Goal: Task Accomplishment & Management: Manage account settings

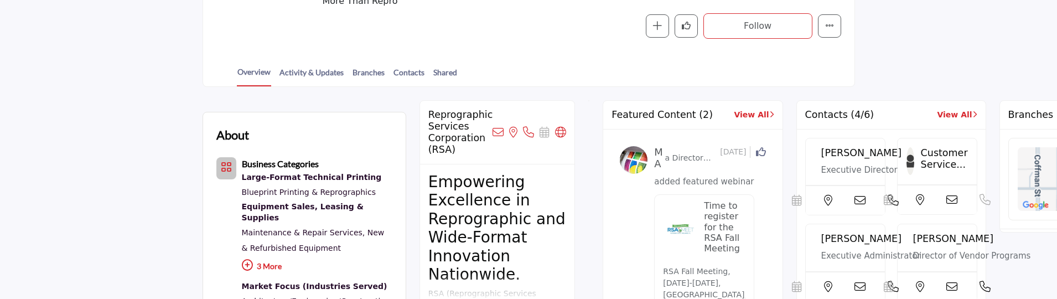
scroll to position [277, 0]
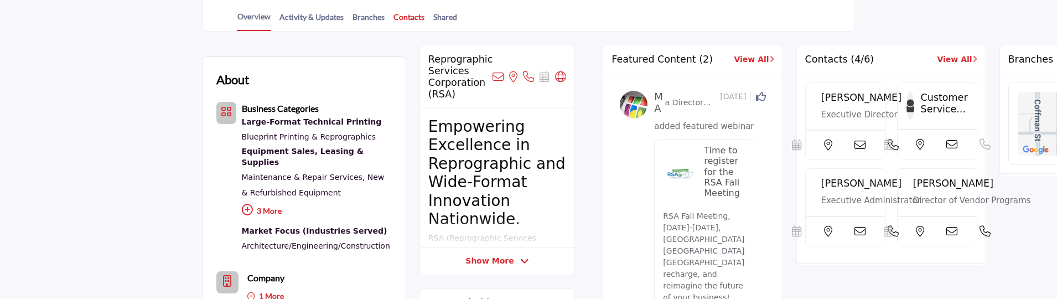
click at [408, 16] on link "Contacts" at bounding box center [409, 20] width 32 height 19
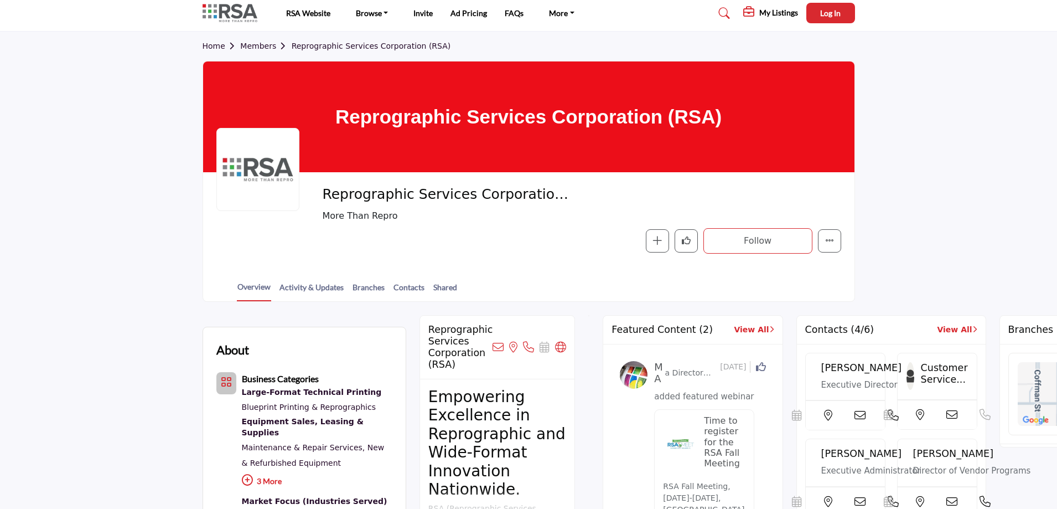
scroll to position [0, 0]
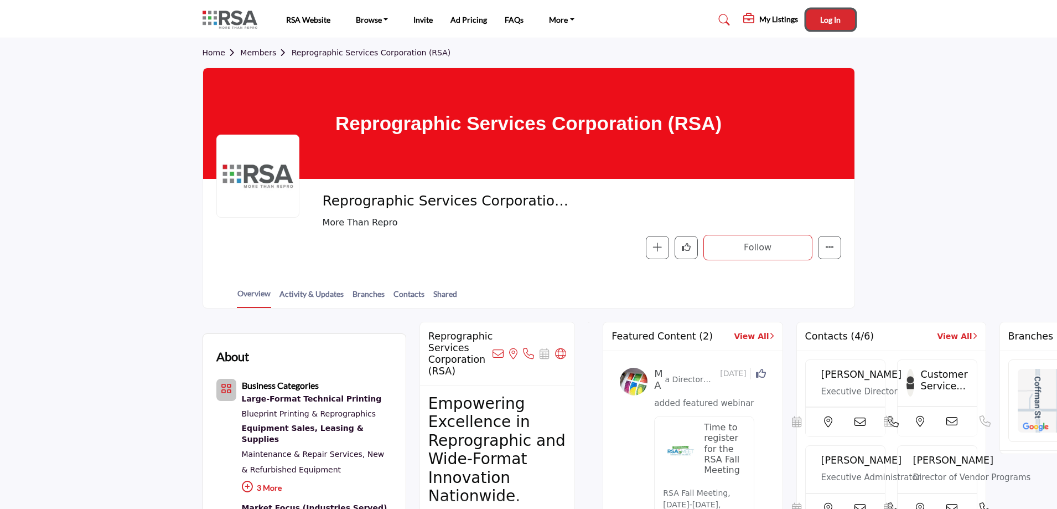
click at [837, 17] on span "Log In" at bounding box center [830, 19] width 20 height 9
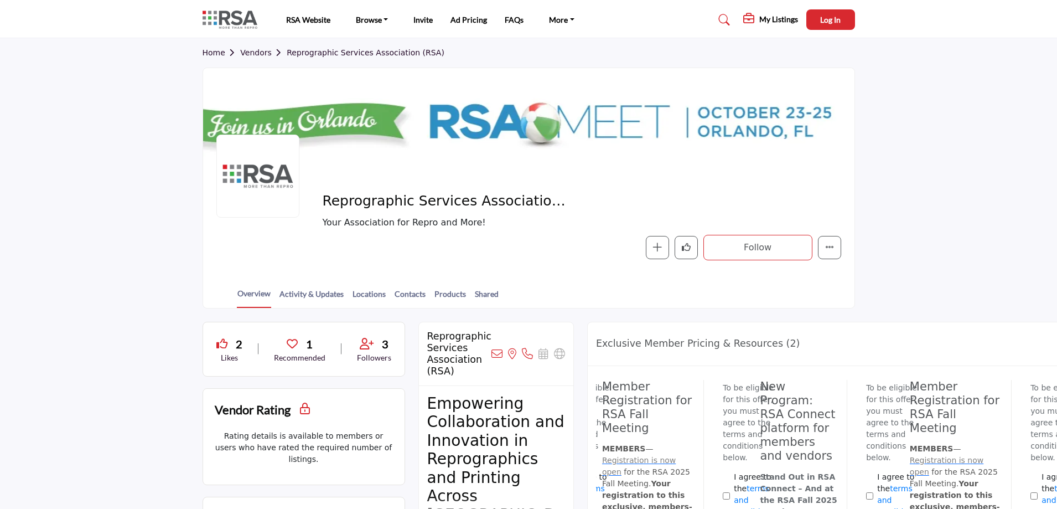
click at [260, 53] on link "Vendors" at bounding box center [263, 52] width 46 height 9
click at [836, 17] on span "Log In" at bounding box center [830, 19] width 20 height 9
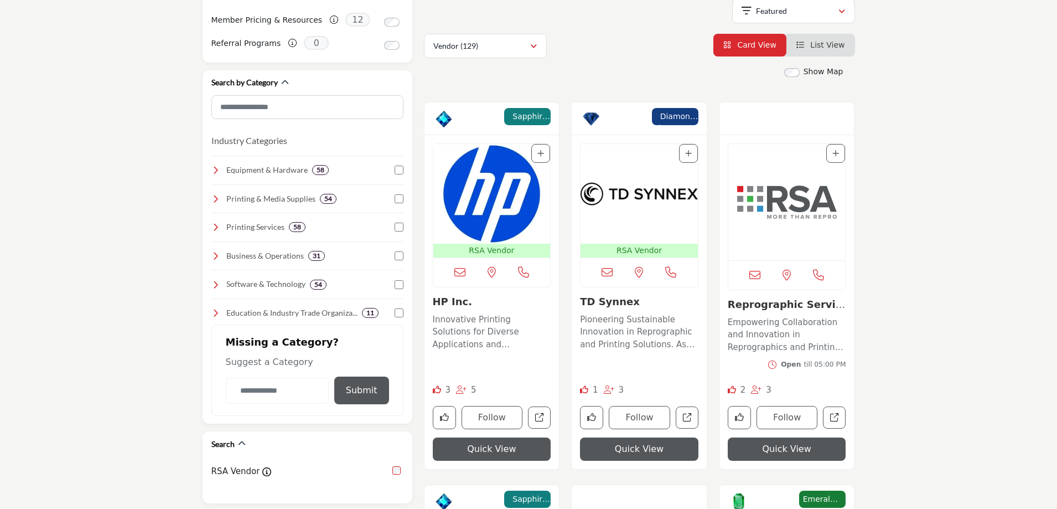
scroll to position [221, 0]
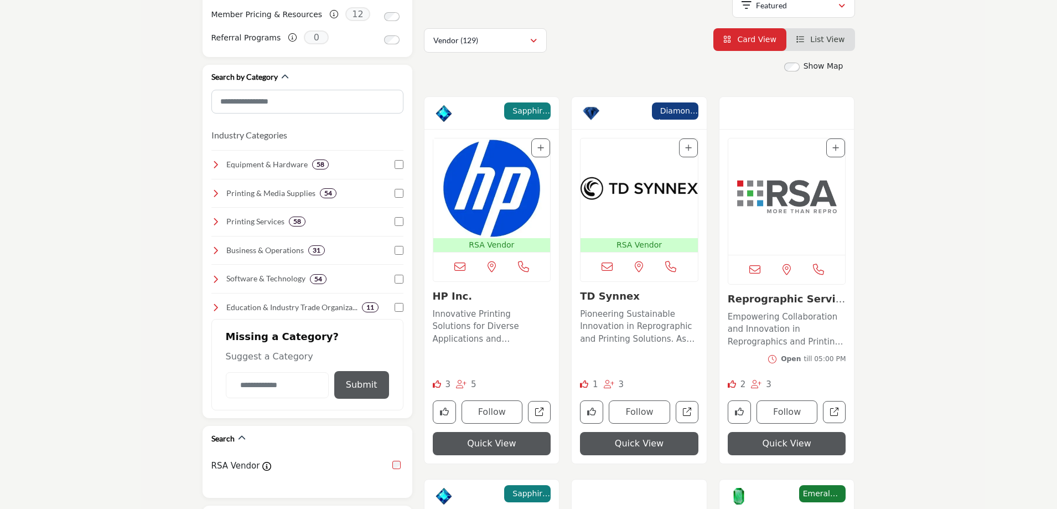
click at [609, 296] on link "TD Synnex" at bounding box center [610, 296] width 60 height 12
click at [808, 298] on link "Reprographic Service..." at bounding box center [786, 305] width 117 height 24
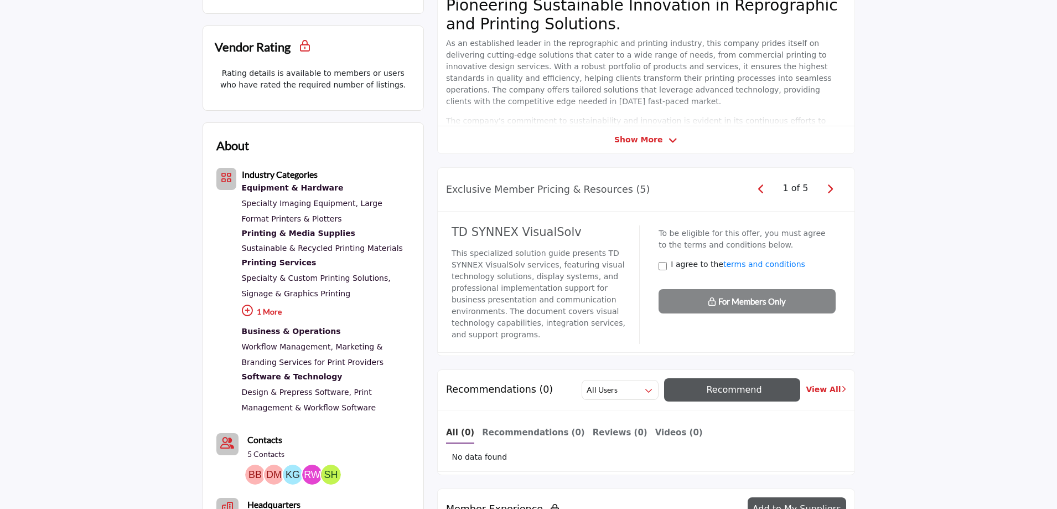
scroll to position [215, 0]
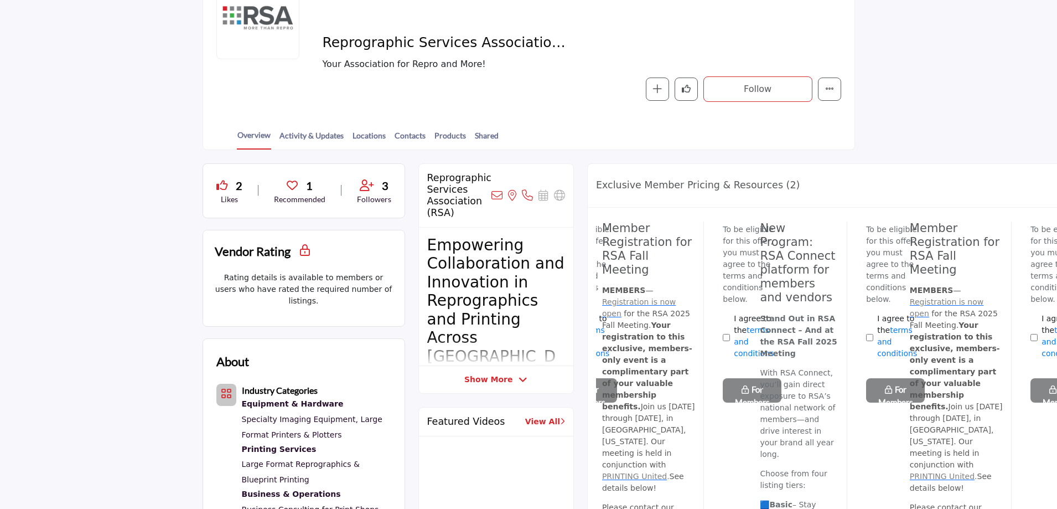
scroll to position [55, 0]
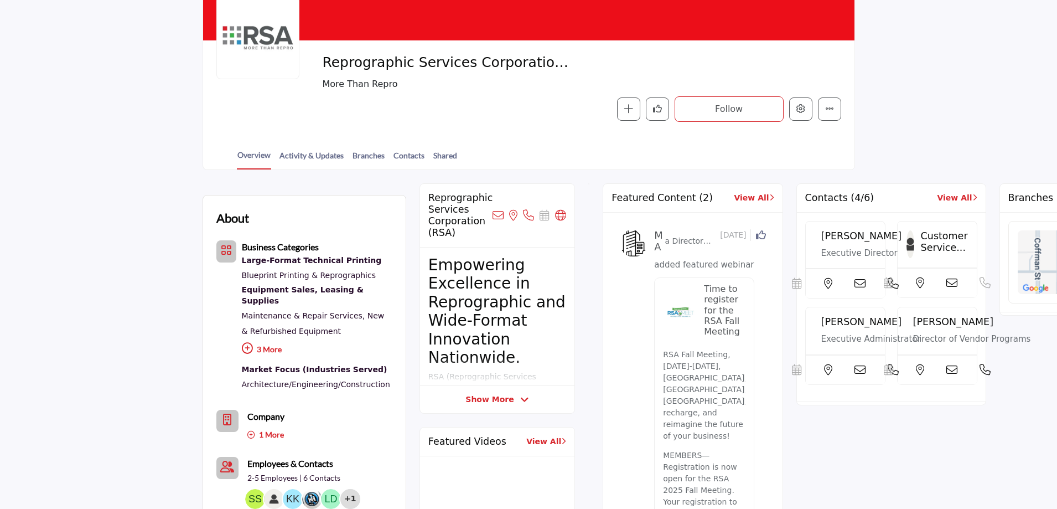
scroll to position [55, 0]
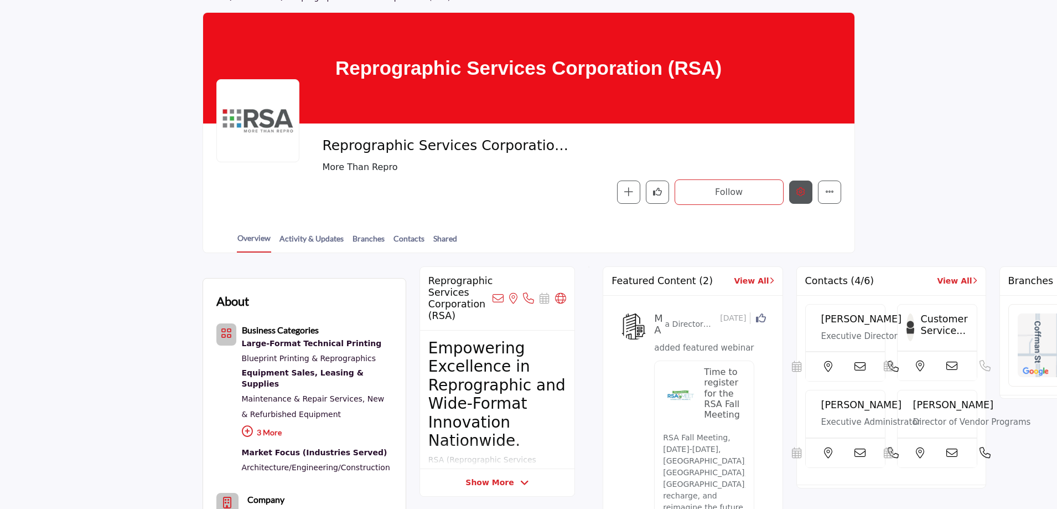
click at [798, 192] on icon "Edit company" at bounding box center [800, 191] width 9 height 9
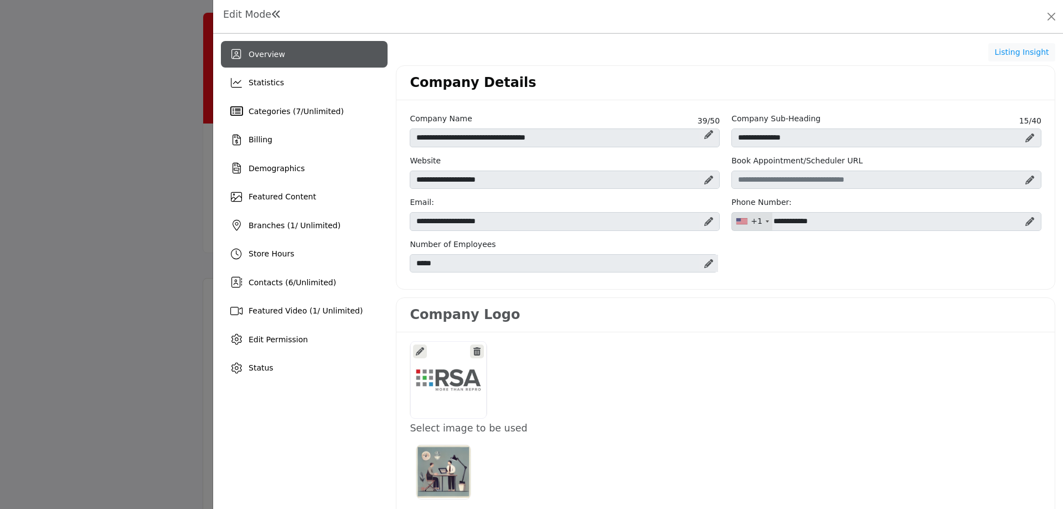
click at [122, 248] on div at bounding box center [531, 254] width 1063 height 509
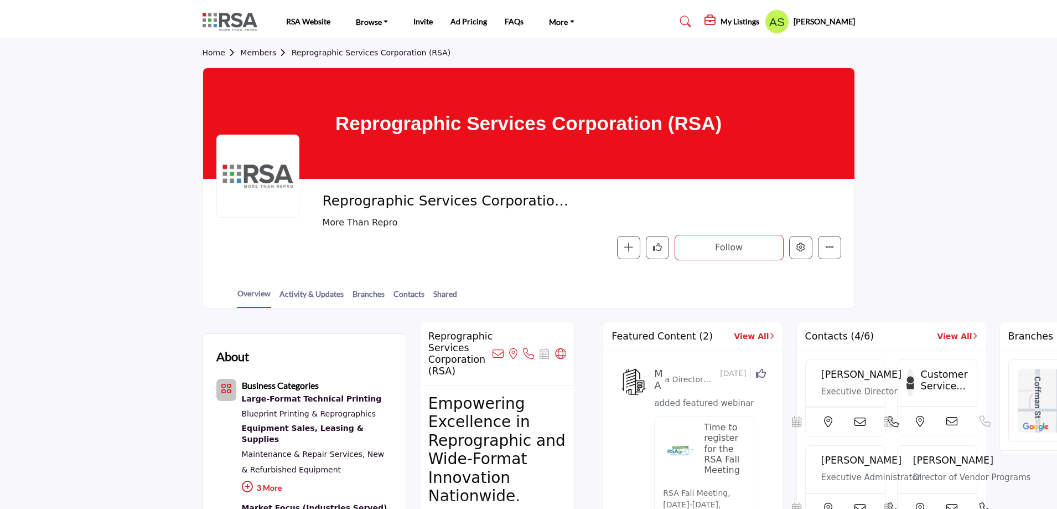
click at [789, 27] on profile-featured-9d57d186-dcdc-4fd1-8698-ebbedcf867ac "Show hide supplier dropdown" at bounding box center [777, 21] width 24 height 24
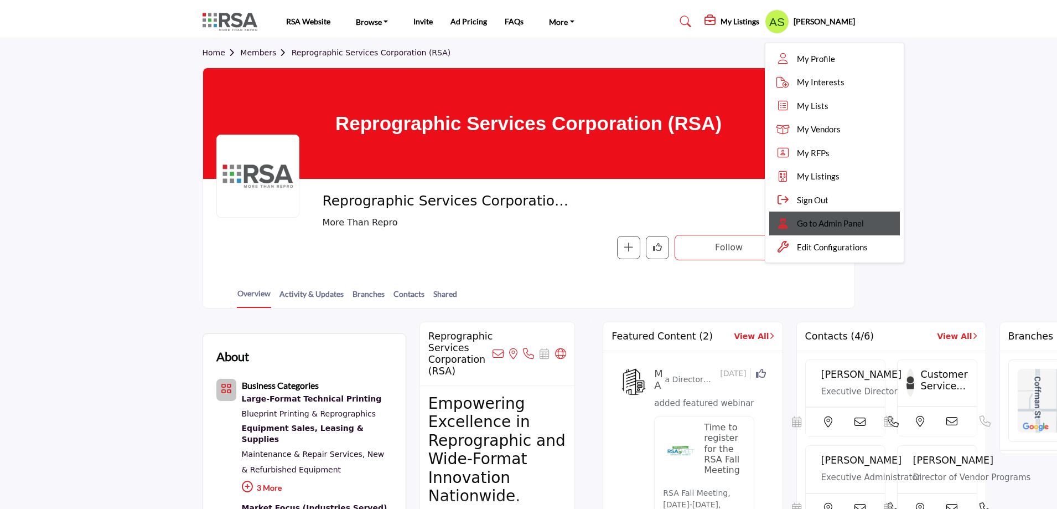
click at [841, 223] on span "Go to Admin Panel" at bounding box center [830, 223] width 67 height 13
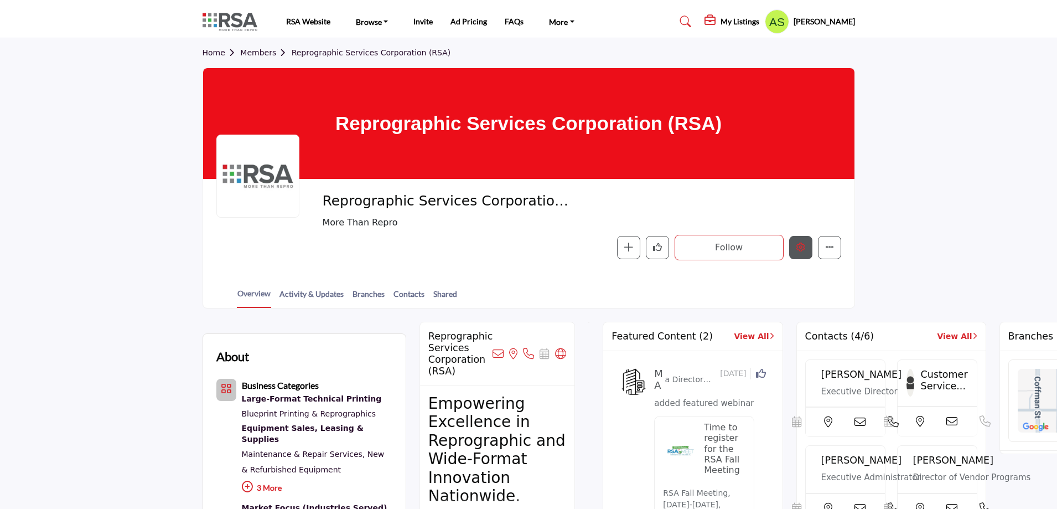
click at [801, 247] on icon "Edit company" at bounding box center [800, 246] width 9 height 9
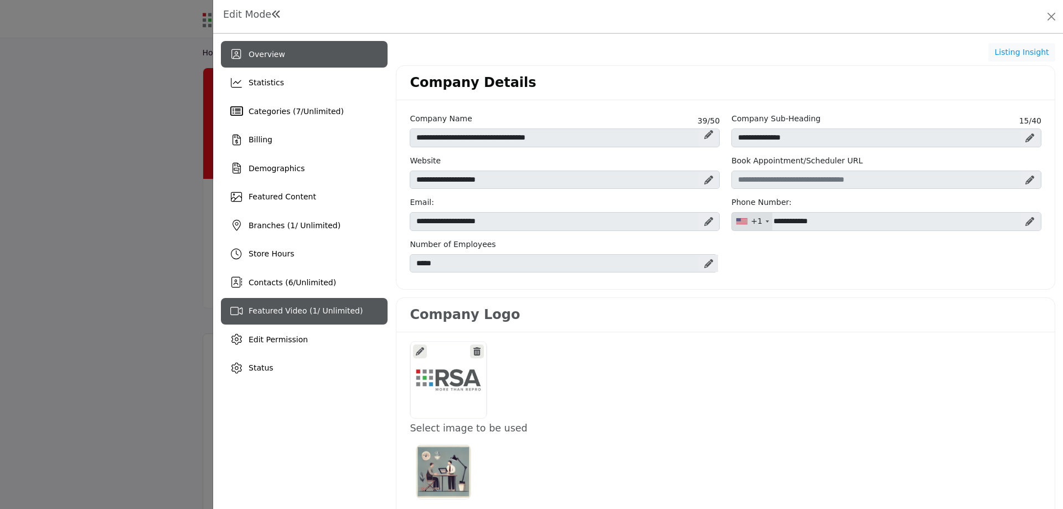
click at [282, 308] on span "Featured Video ( 1 / Unlimited)" at bounding box center [306, 310] width 114 height 9
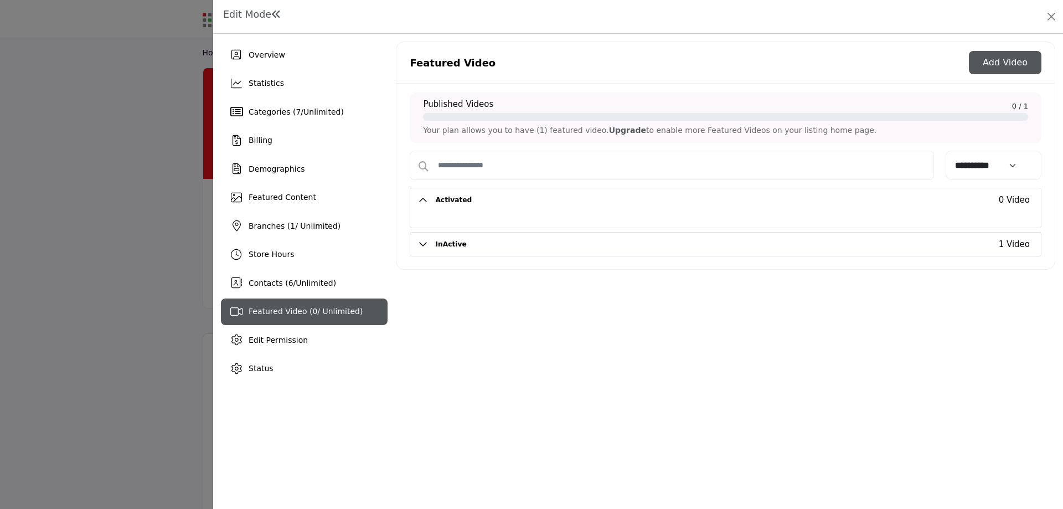
click at [419, 241] on h2 "InActive 1 Video" at bounding box center [725, 244] width 630 height 24
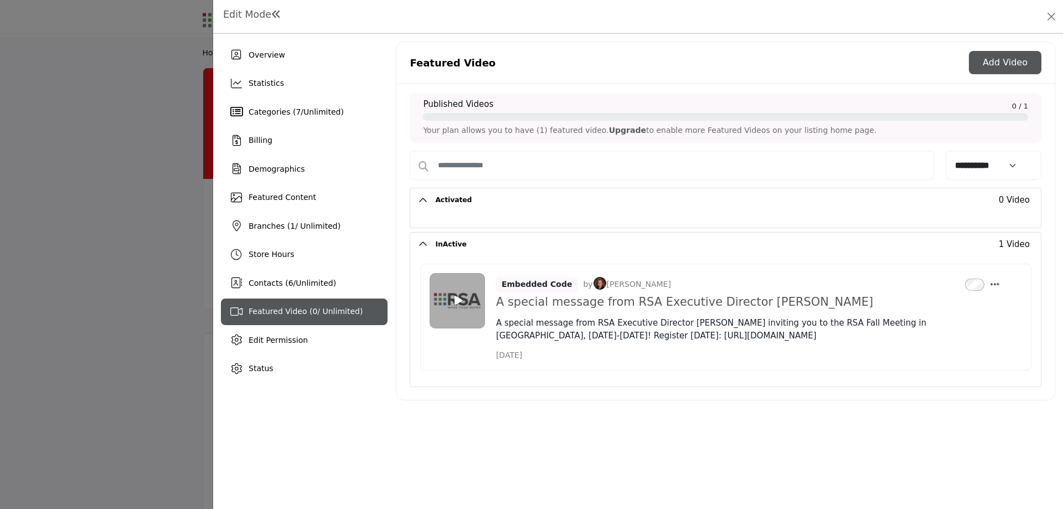
click at [87, 213] on div at bounding box center [531, 254] width 1063 height 509
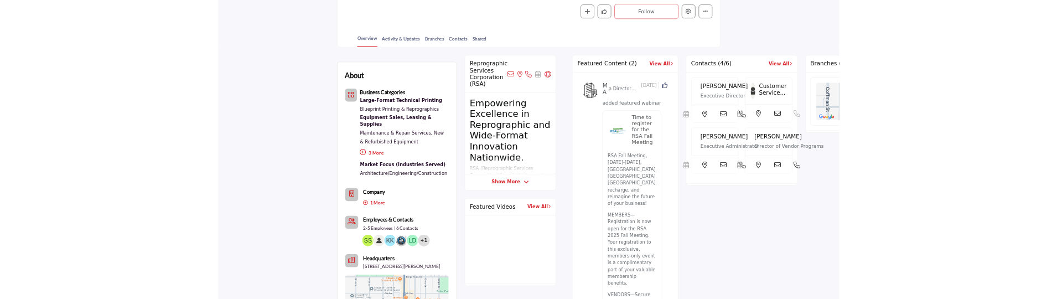
scroll to position [277, 0]
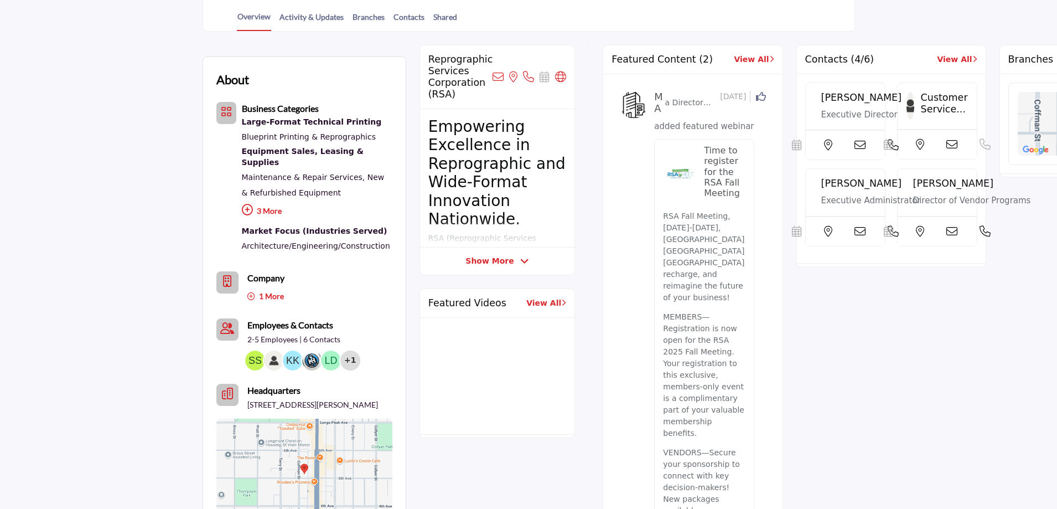
drag, startPoint x: 464, startPoint y: 294, endPoint x: 461, endPoint y: 304, distance: 10.3
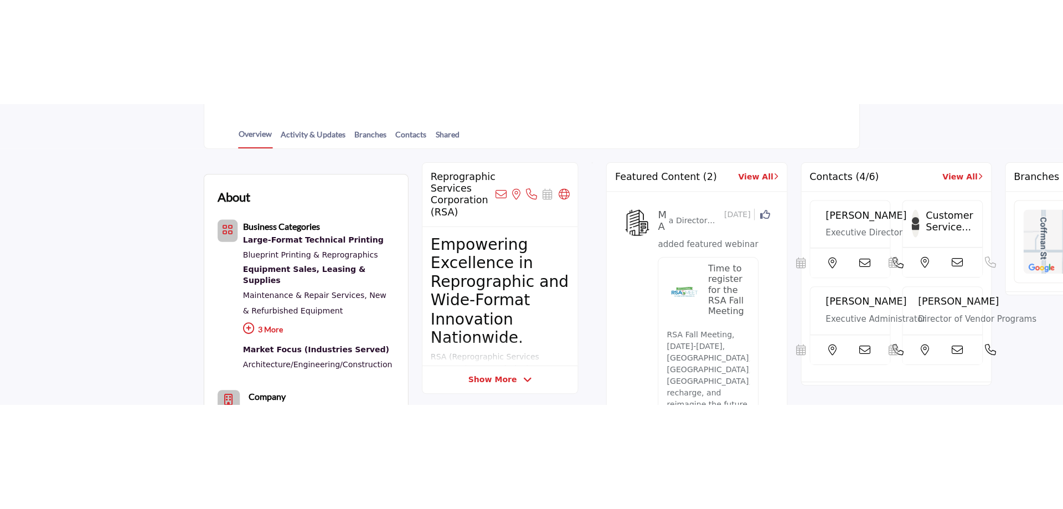
scroll to position [111, 0]
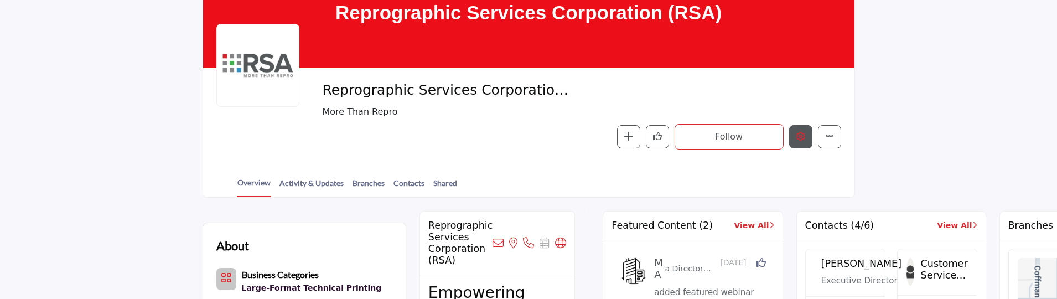
click at [802, 134] on icon "Edit company" at bounding box center [800, 136] width 9 height 9
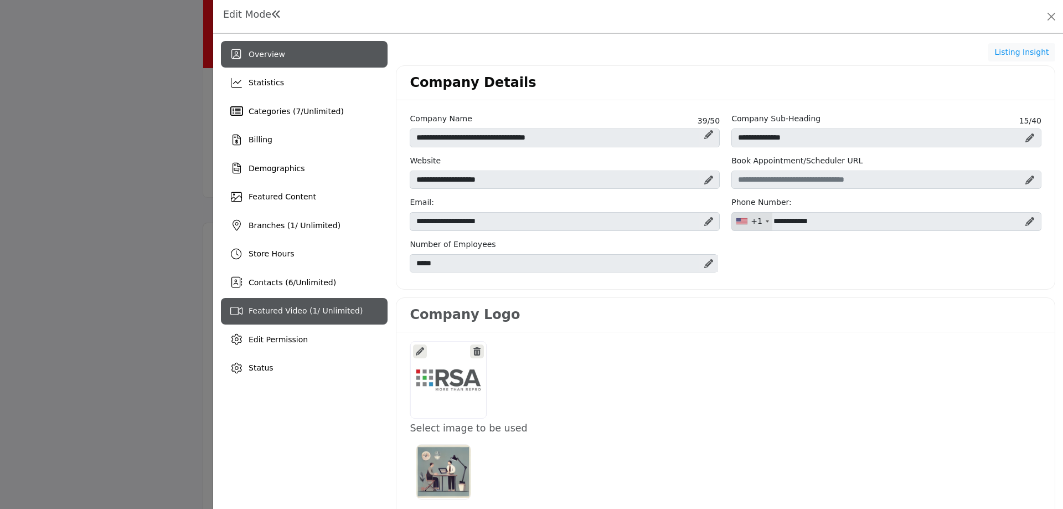
click at [311, 308] on span "Featured Video ( 1 / Unlimited)" at bounding box center [306, 310] width 114 height 9
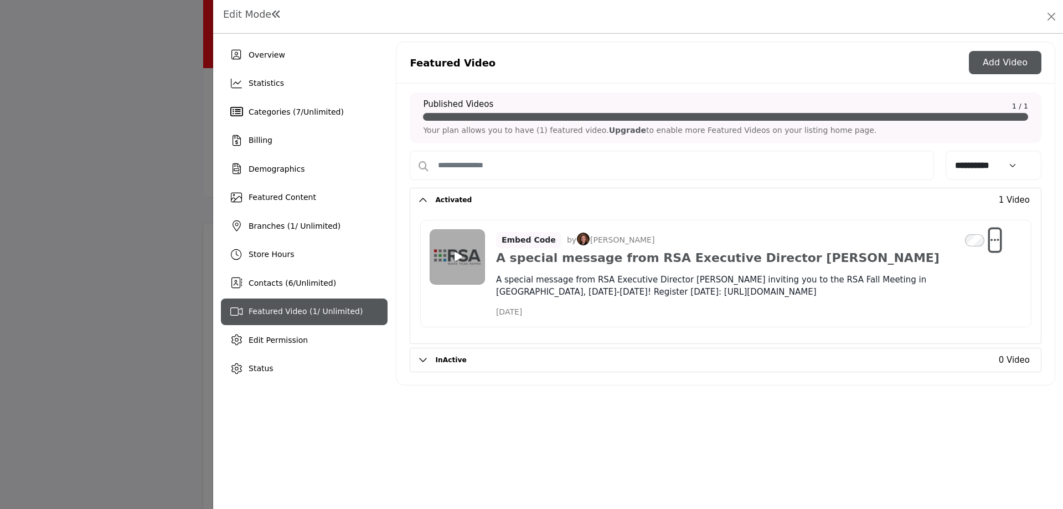
click at [996, 235] on icon "Select Dropdown Options" at bounding box center [994, 240] width 9 height 10
click at [930, 289] on link "Edit" at bounding box center [941, 293] width 107 height 20
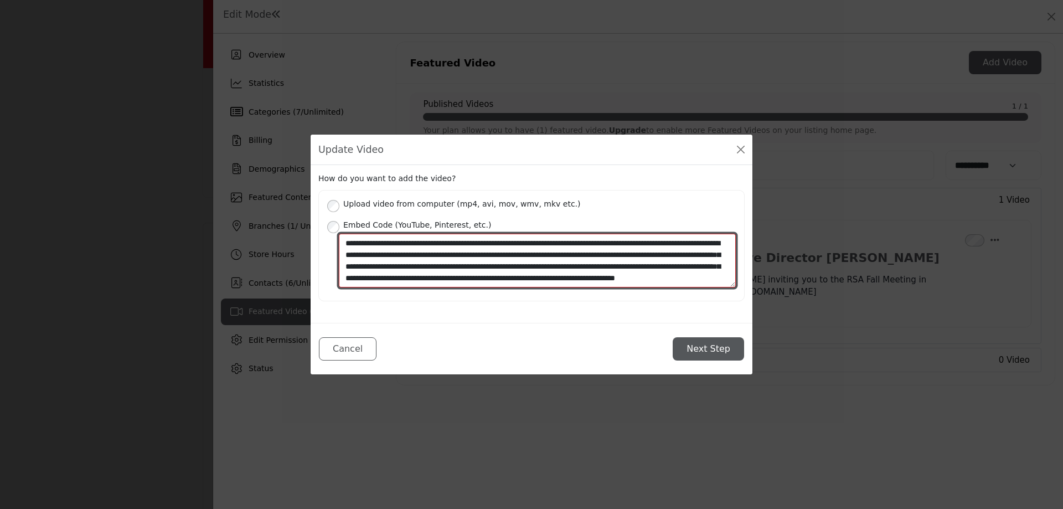
click at [642, 278] on textarea "**********" at bounding box center [537, 261] width 397 height 54
click at [611, 277] on textarea "**********" at bounding box center [537, 261] width 397 height 54
paste textarea "**********"
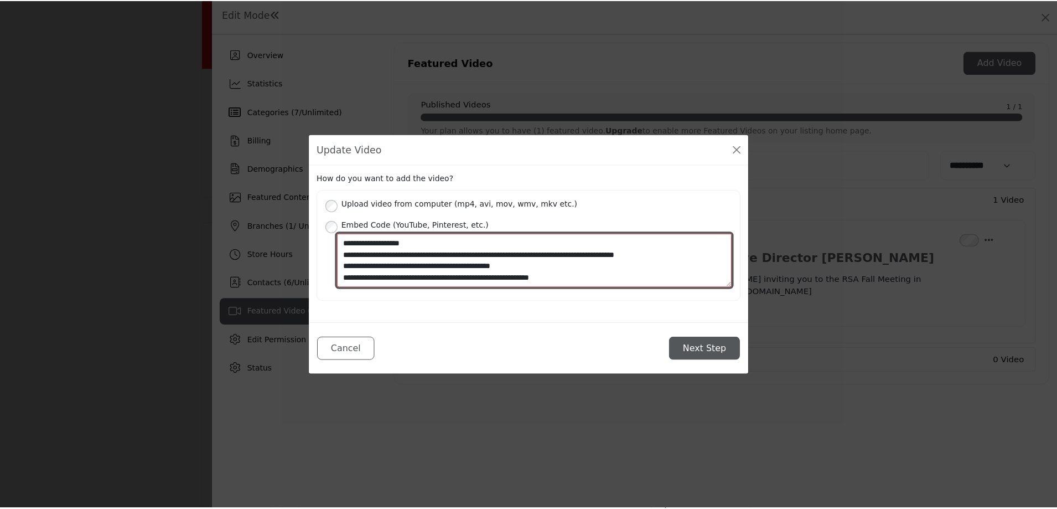
scroll to position [66, 0]
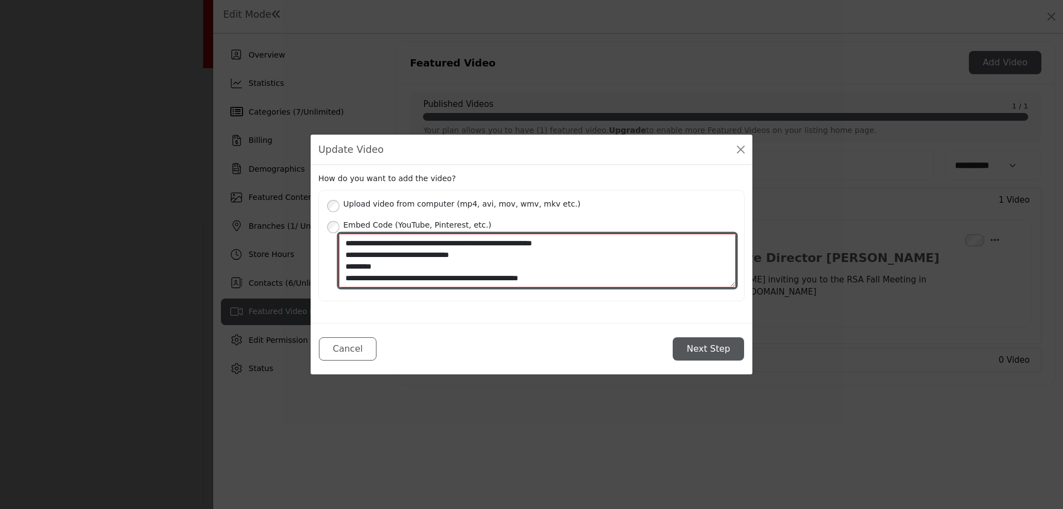
type textarea "**********"
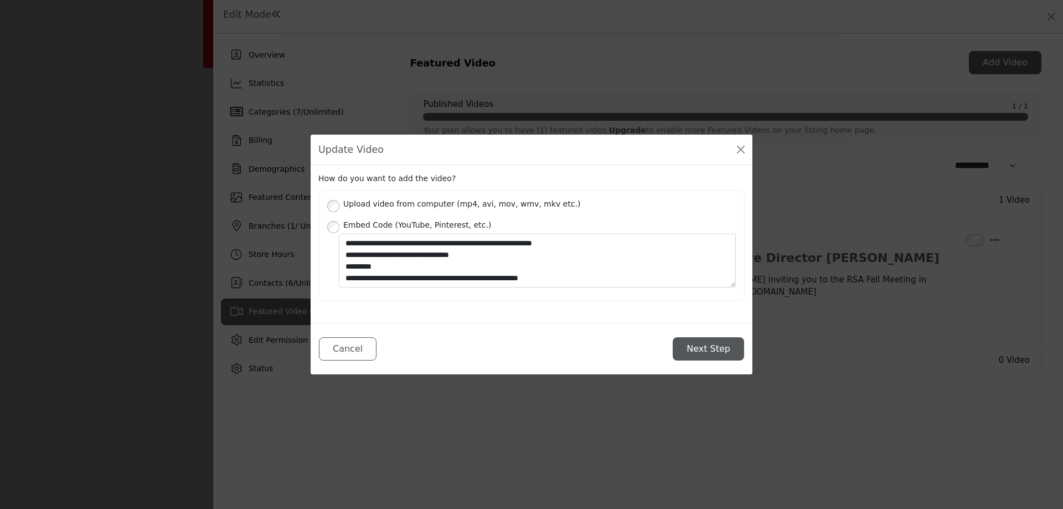
click at [704, 346] on button "Next Step" at bounding box center [707, 348] width 71 height 23
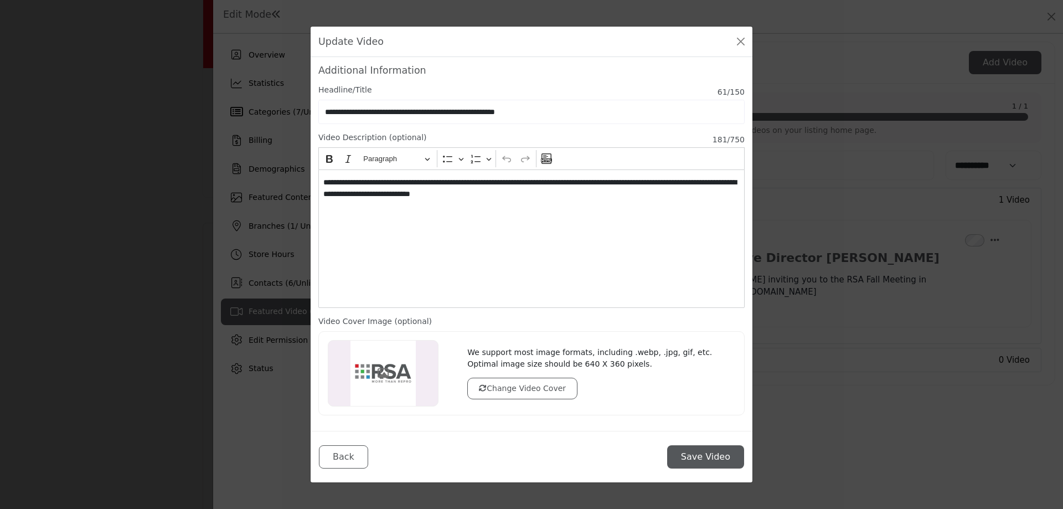
click at [708, 454] on button "Save Video" at bounding box center [705, 456] width 77 height 23
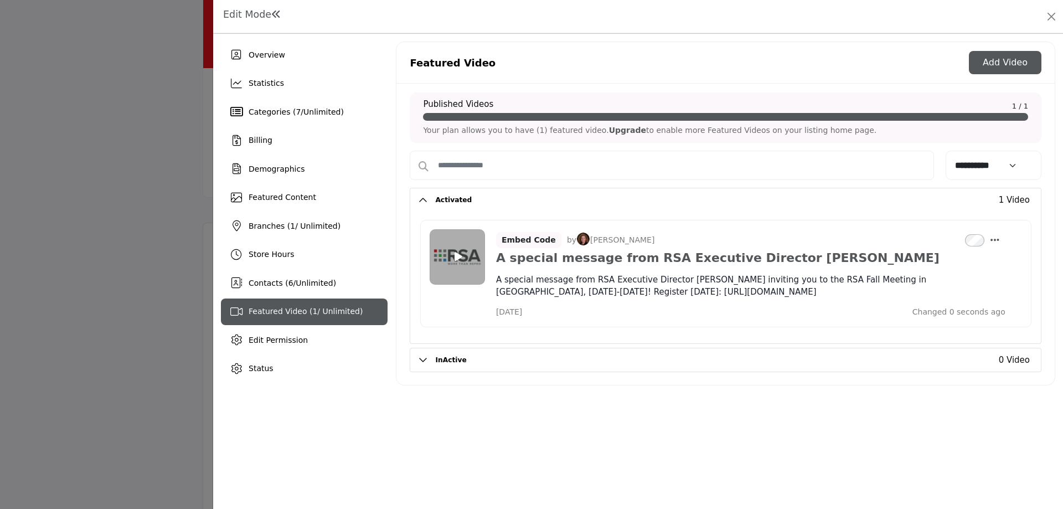
click at [156, 133] on div at bounding box center [531, 254] width 1063 height 509
